Goal: Transaction & Acquisition: Purchase product/service

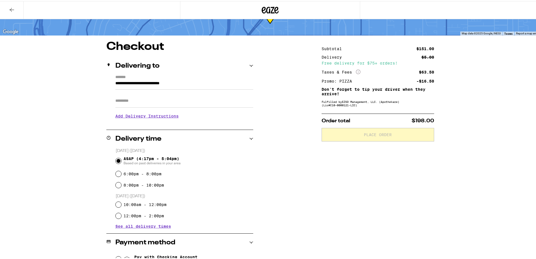
click at [146, 98] on input "Apt/Suite" at bounding box center [184, 100] width 138 height 14
type input "*"
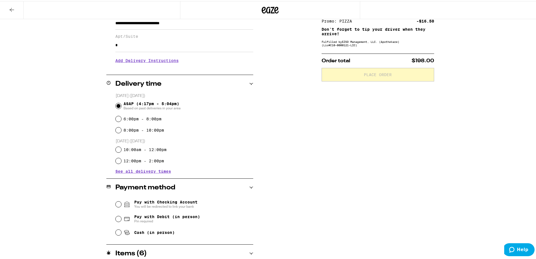
scroll to position [113, 0]
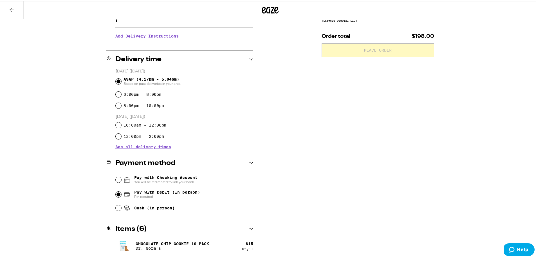
drag, startPoint x: 115, startPoint y: 195, endPoint x: 118, endPoint y: 195, distance: 3.1
click at [116, 195] on input "Pay with Debit (in person) Pin required" at bounding box center [119, 193] width 6 height 6
radio input "true"
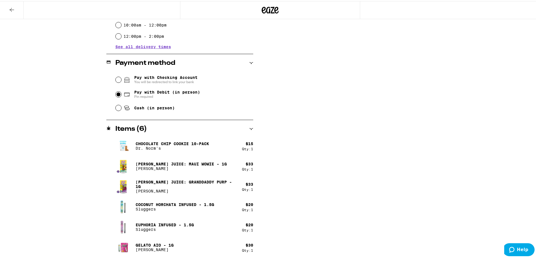
scroll to position [72, 0]
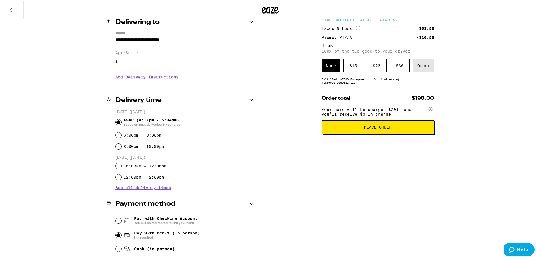
click at [428, 66] on div "Other" at bounding box center [423, 64] width 21 height 13
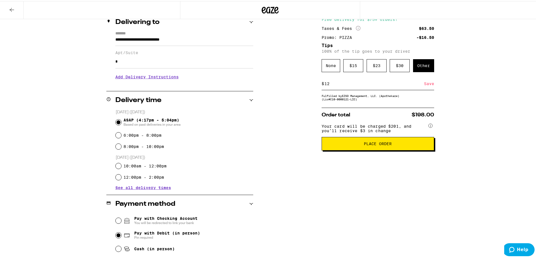
type input "12"
click at [429, 83] on div "Save" at bounding box center [429, 82] width 10 height 12
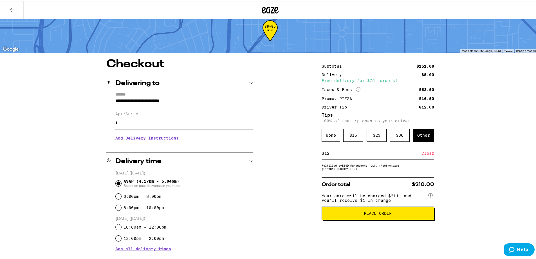
scroll to position [28, 0]
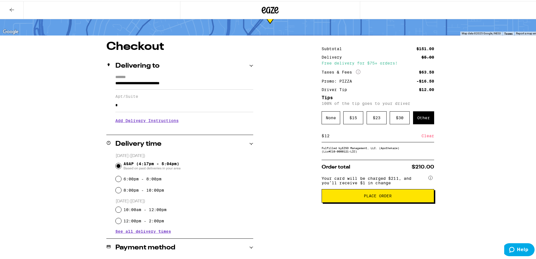
click at [350, 196] on span "Place Order" at bounding box center [377, 194] width 103 height 4
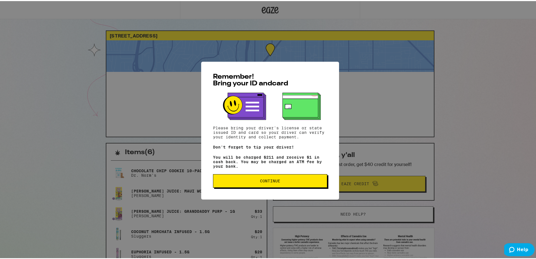
click at [290, 182] on span "Continue" at bounding box center [270, 180] width 105 height 4
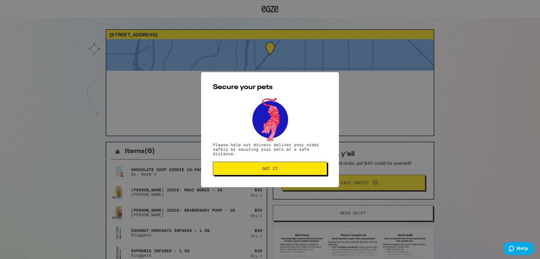
click at [294, 173] on button "Got it" at bounding box center [270, 169] width 114 height 14
